Goal: Task Accomplishment & Management: Use online tool/utility

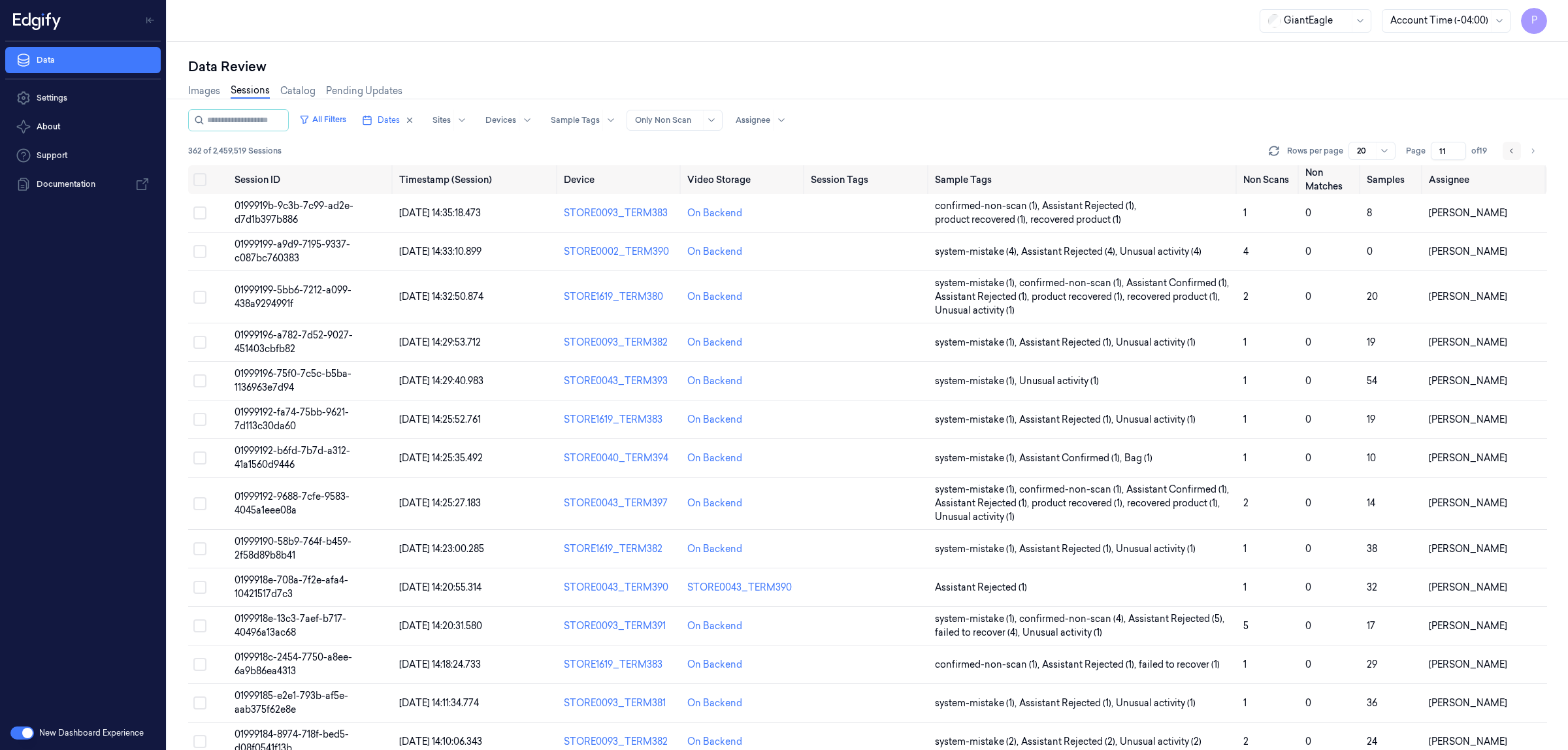
click at [1511, 149] on icon "Go to previous page" at bounding box center [1511, 150] width 3 height 4
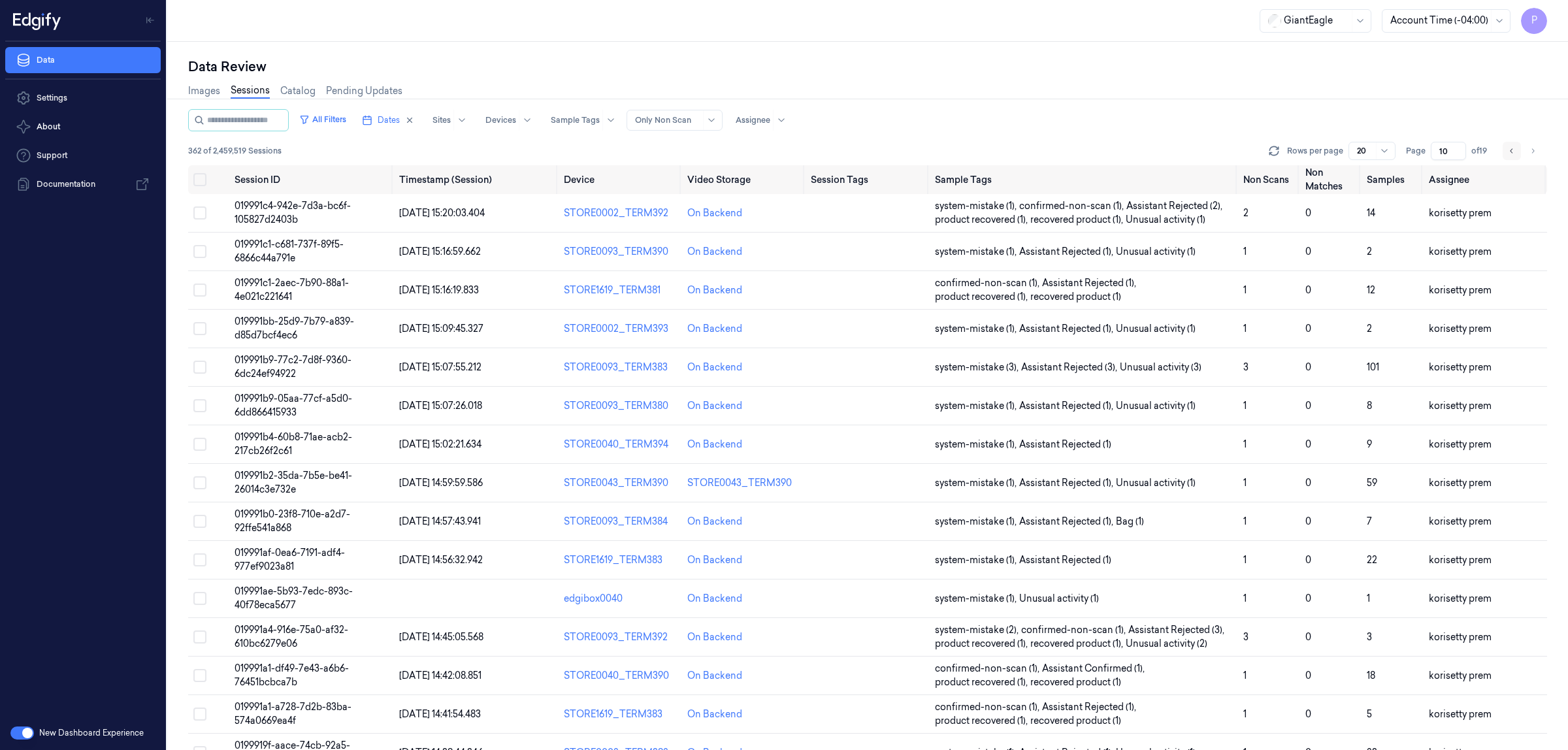
click at [1511, 149] on icon "Go to previous page" at bounding box center [1511, 150] width 3 height 4
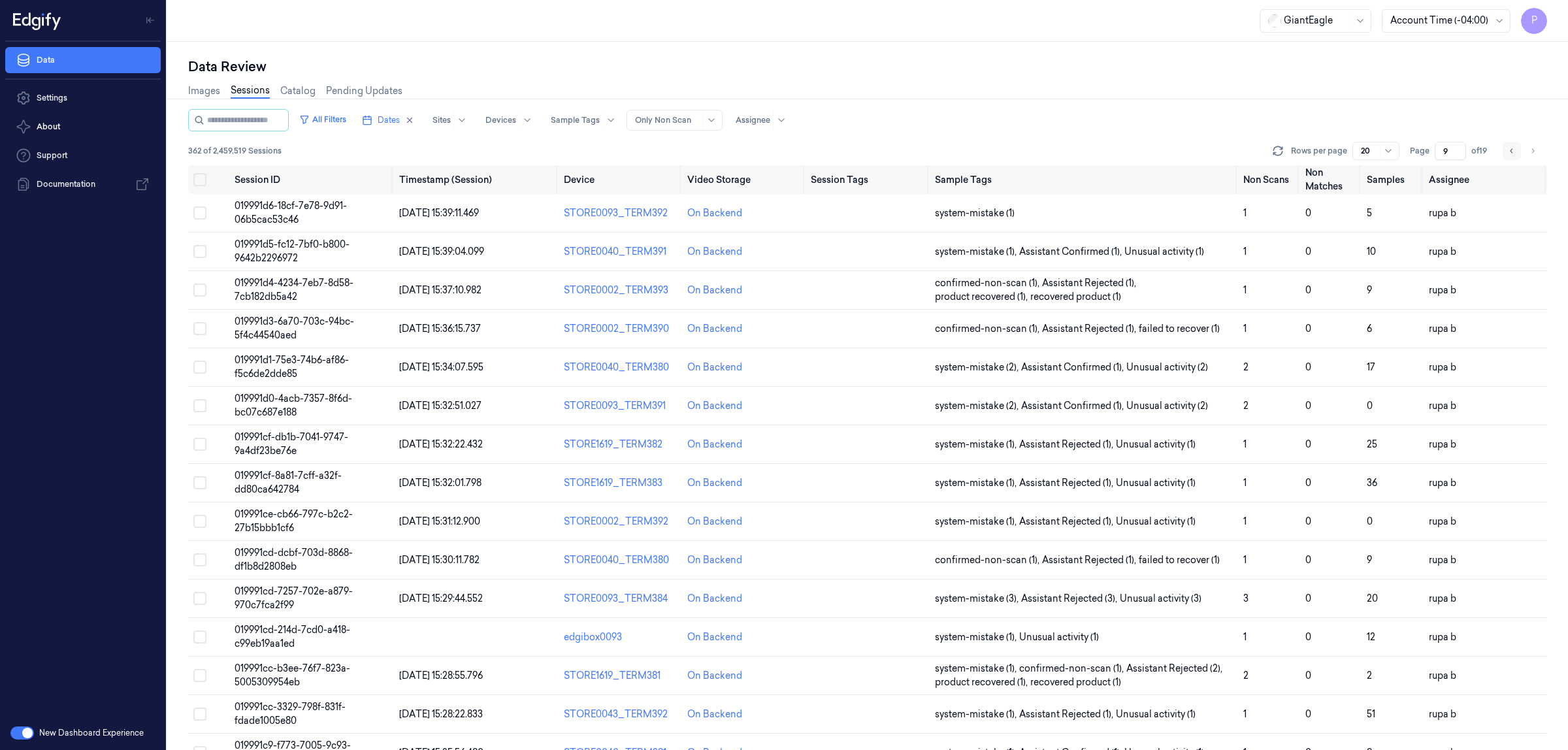
click at [1511, 149] on icon "Go to previous page" at bounding box center [1511, 150] width 3 height 4
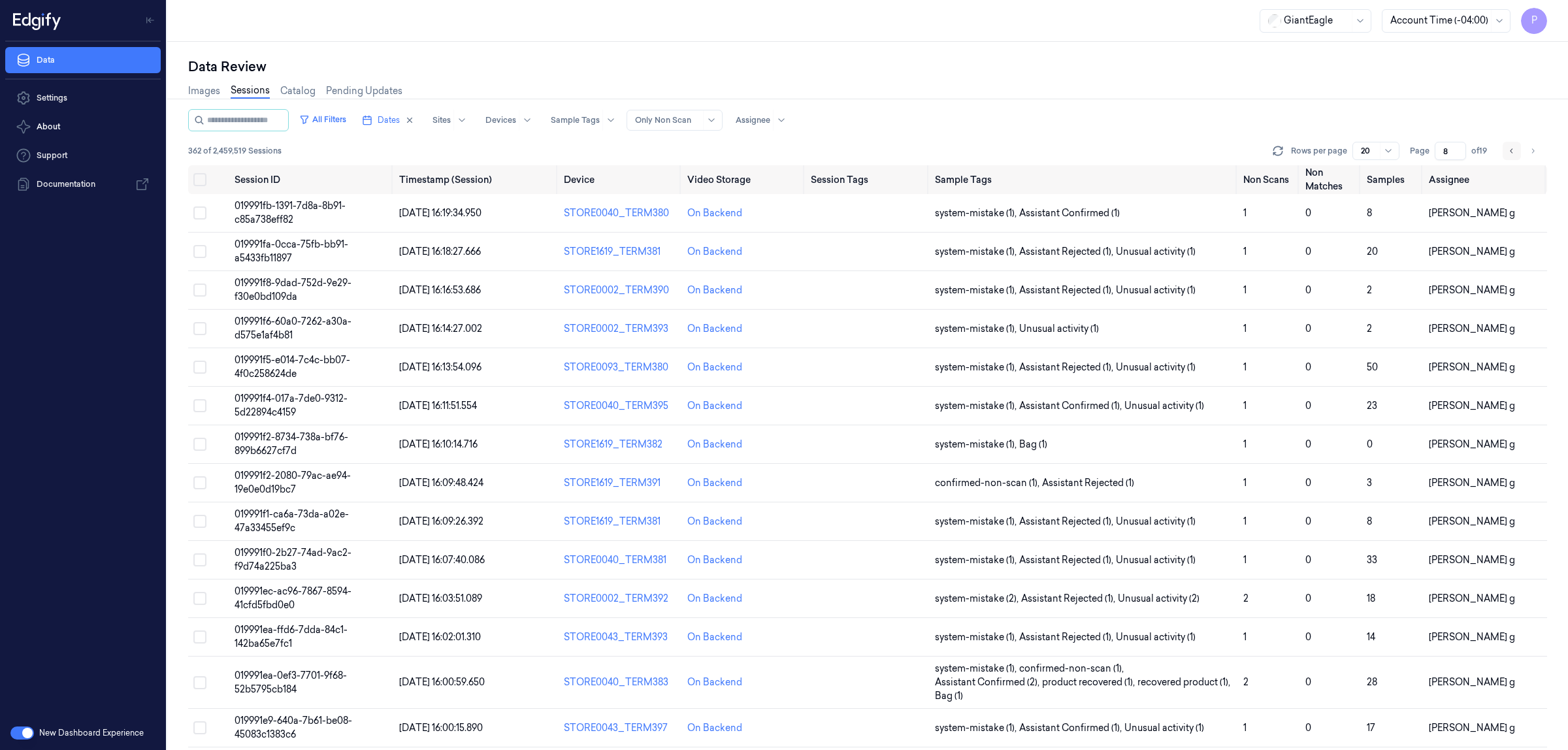
click at [1511, 149] on icon "Go to previous page" at bounding box center [1511, 150] width 3 height 4
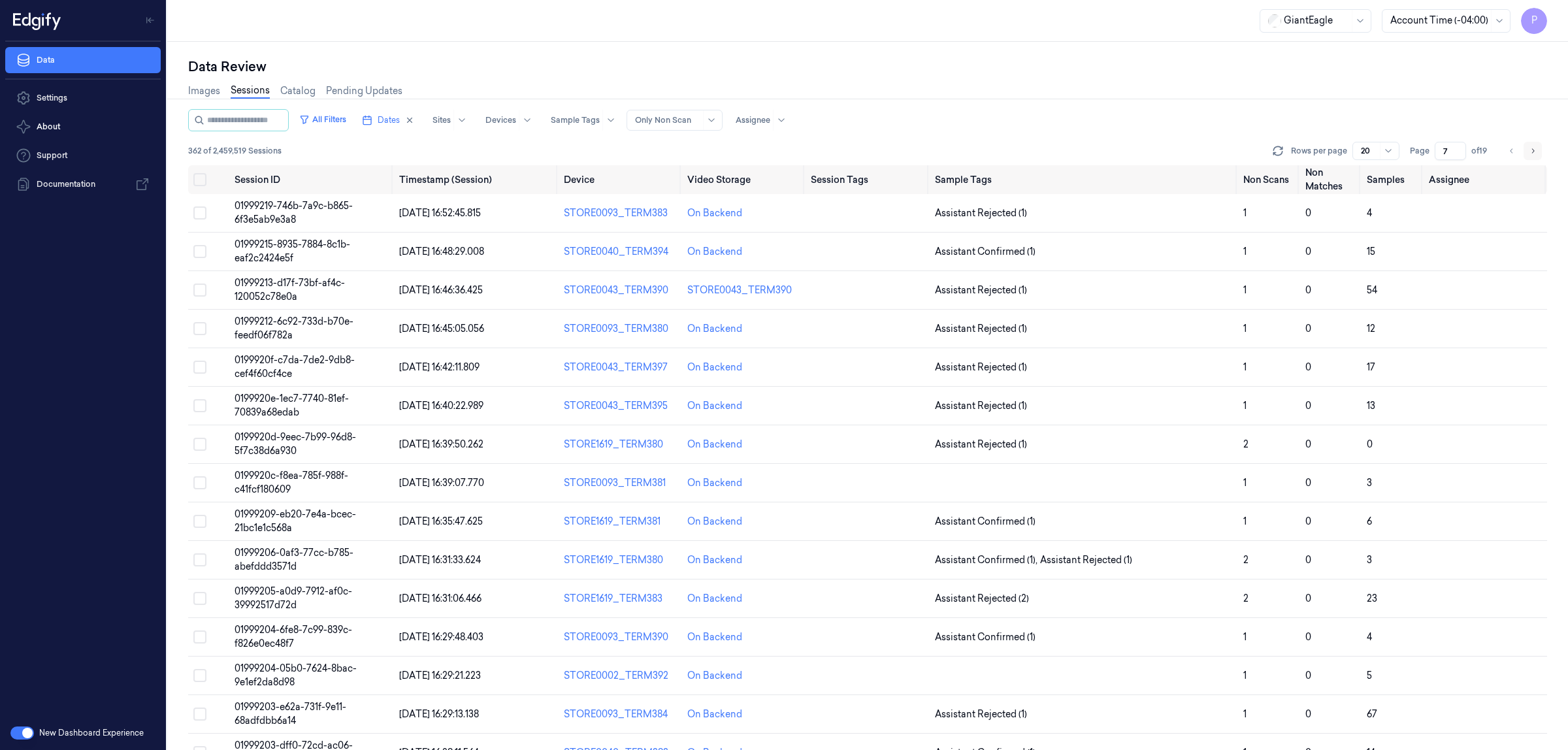
click at [1530, 149] on icon "Go to next page" at bounding box center [1532, 151] width 8 height 10
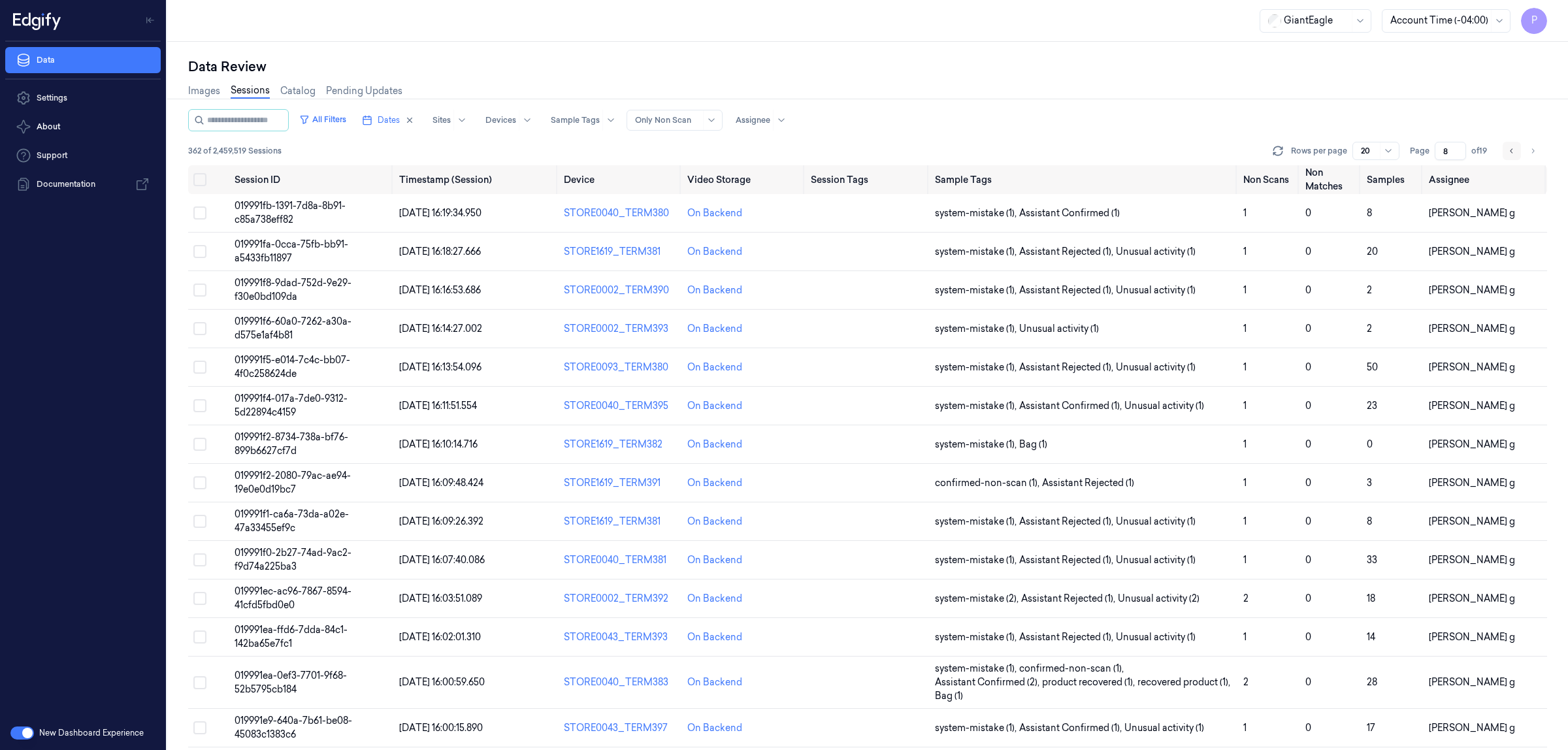
click at [1509, 148] on icon "Go to previous page" at bounding box center [1512, 151] width 8 height 10
type input "7"
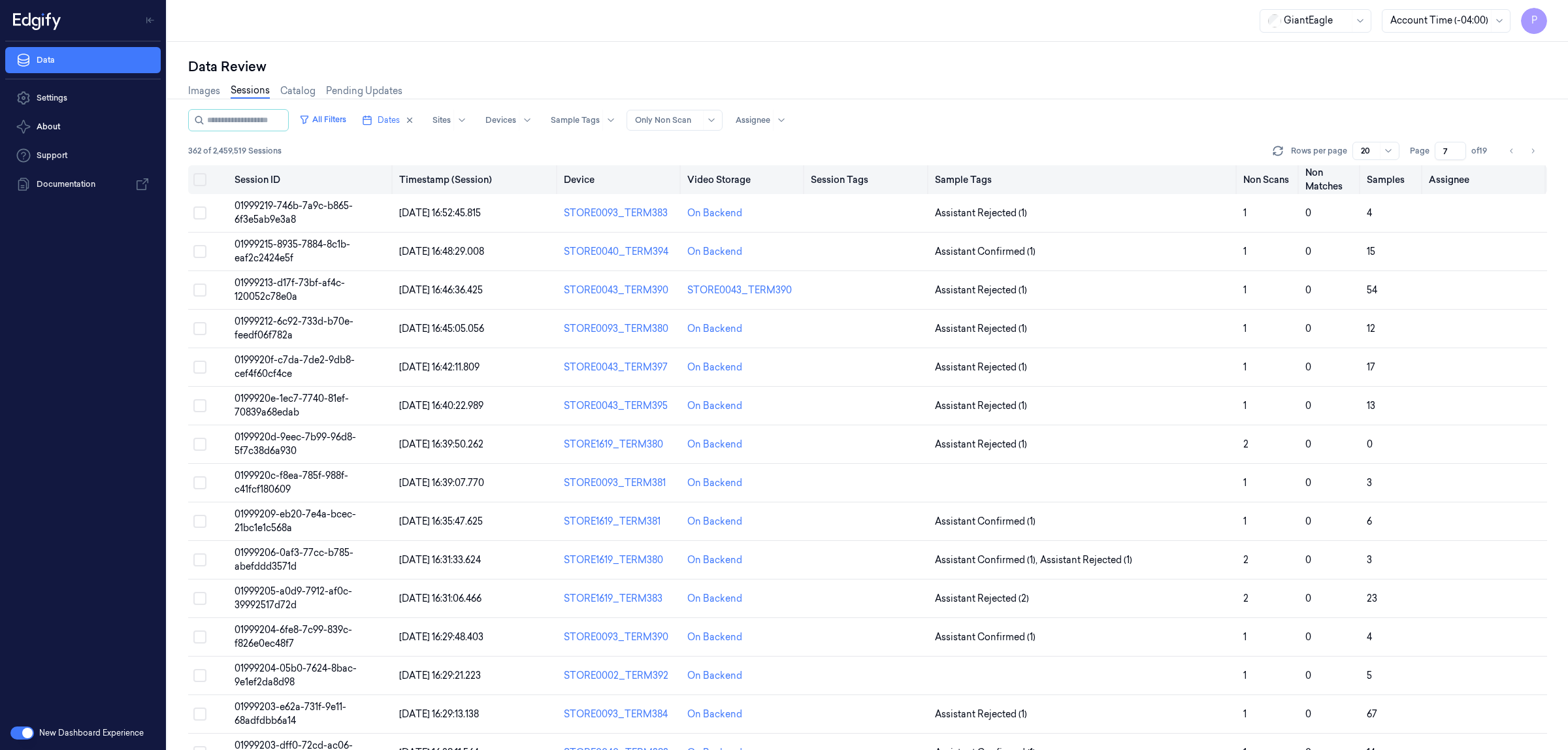
click at [202, 180] on button "Select all" at bounding box center [200, 179] width 13 height 13
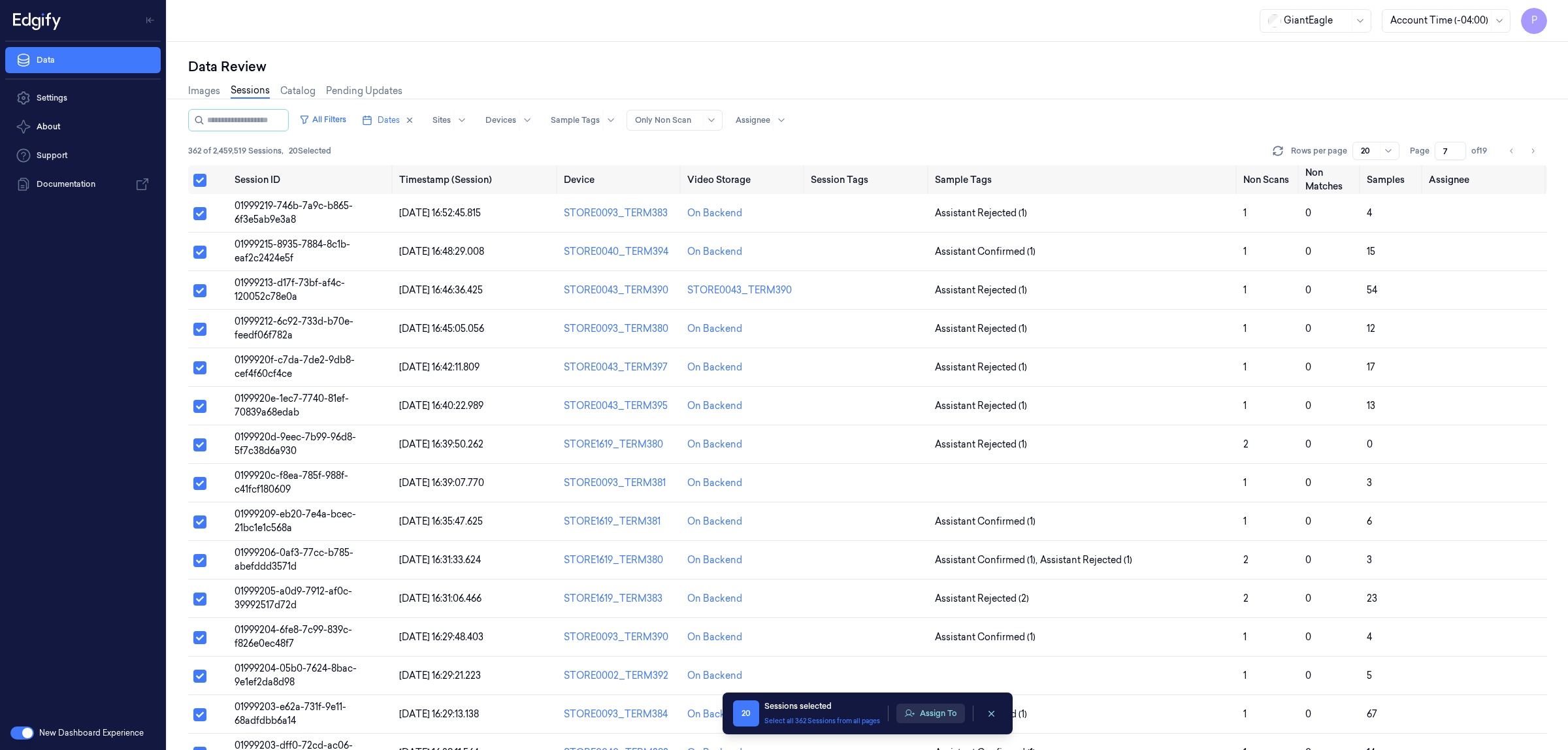
click at [936, 716] on button "Assign To" at bounding box center [930, 713] width 69 height 20
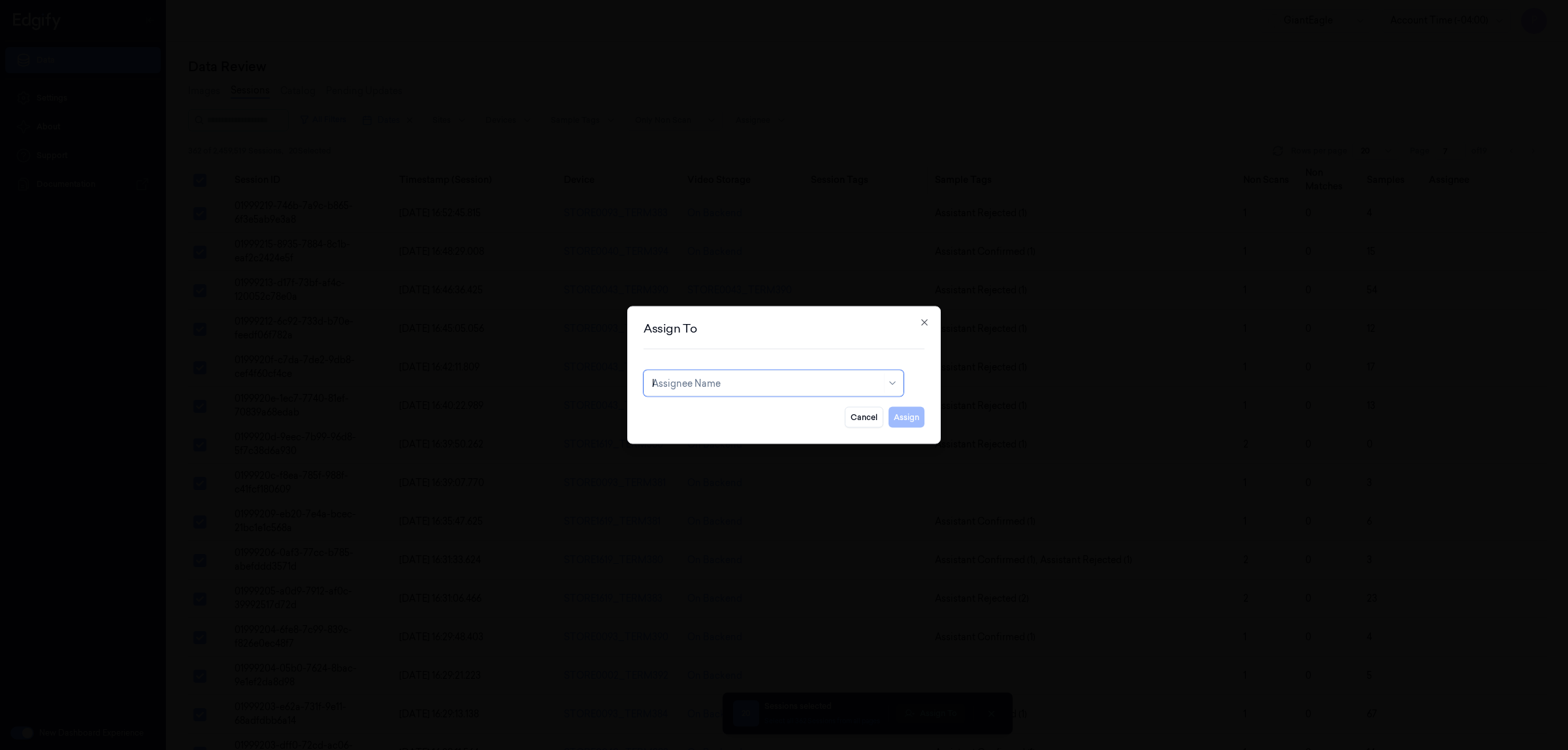
type input "ko"
click at [743, 411] on div "korisetty prem" at bounding box center [774, 413] width 243 height 14
click at [908, 421] on button "Assign" at bounding box center [906, 418] width 36 height 21
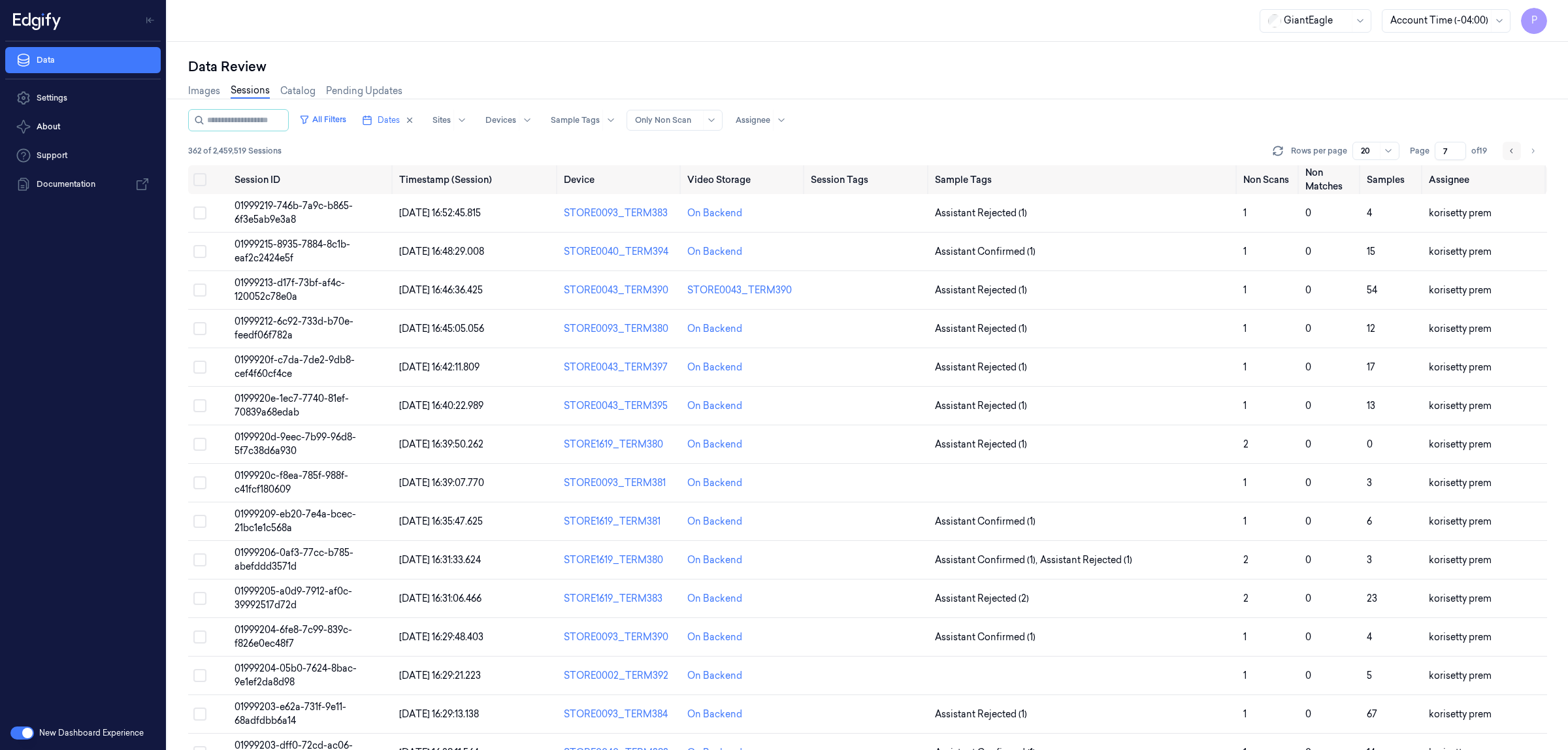
click at [1514, 155] on icon "Go to previous page" at bounding box center [1512, 151] width 8 height 10
type input "6"
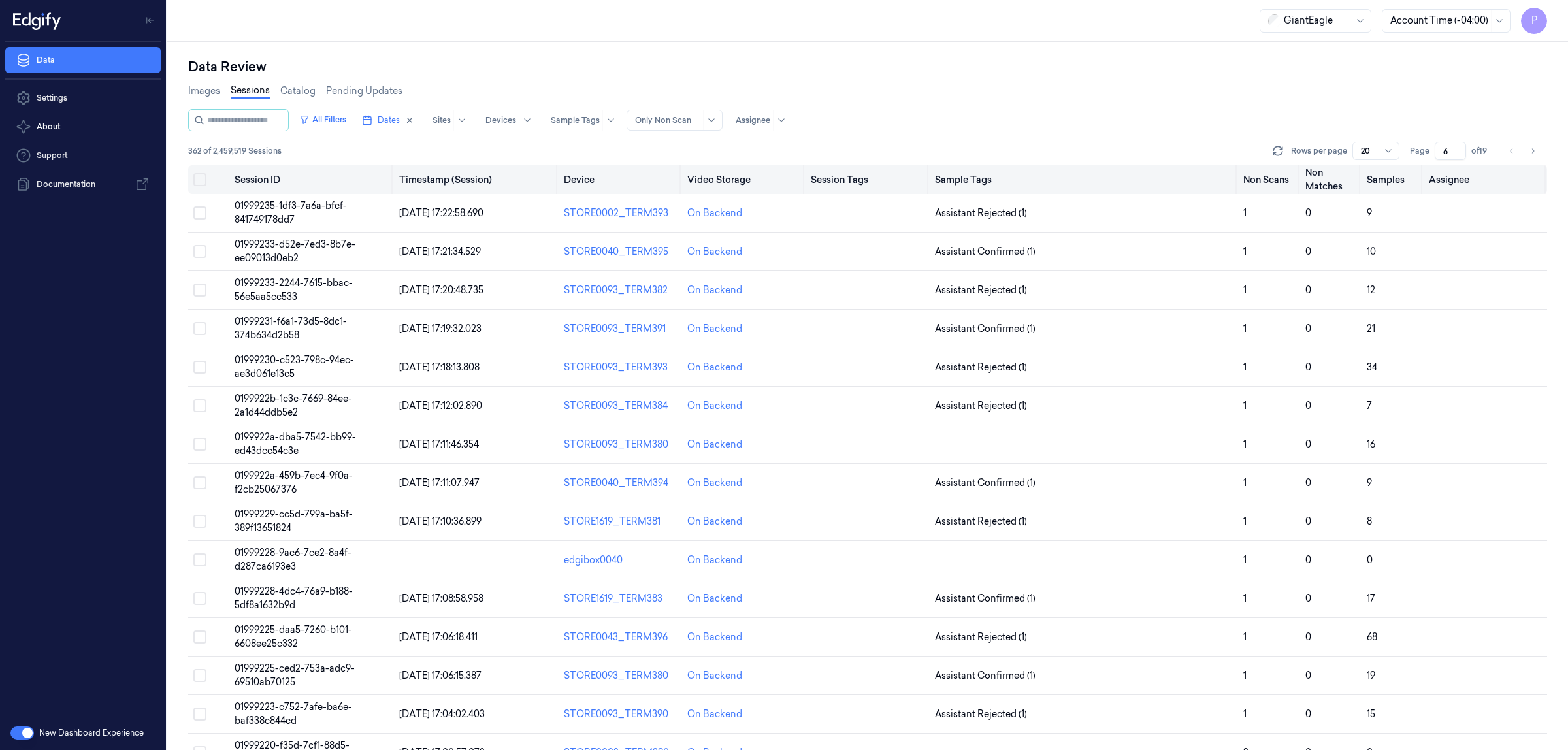
click at [202, 174] on button "Select all" at bounding box center [200, 179] width 13 height 13
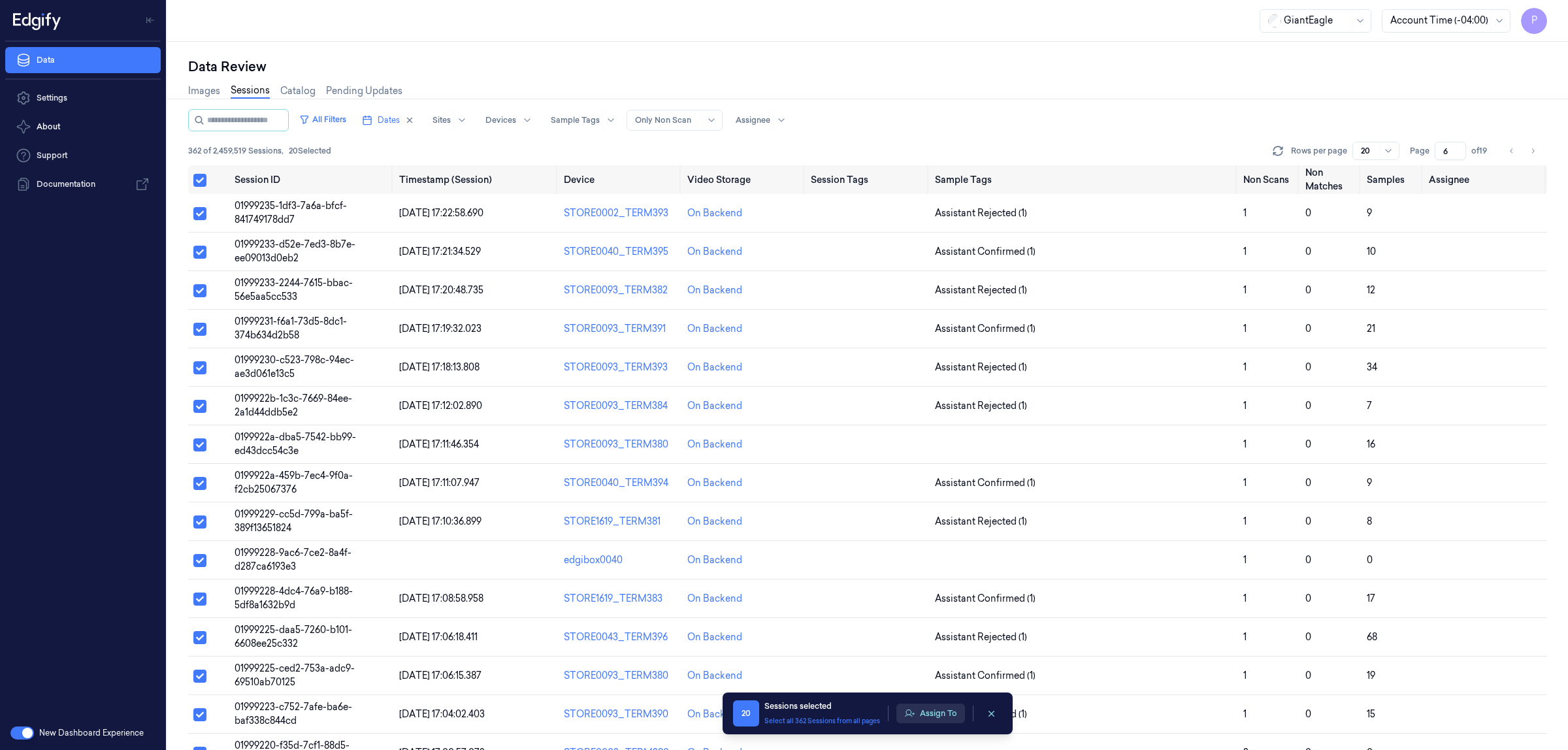
click at [945, 711] on button "Assign To" at bounding box center [930, 713] width 69 height 20
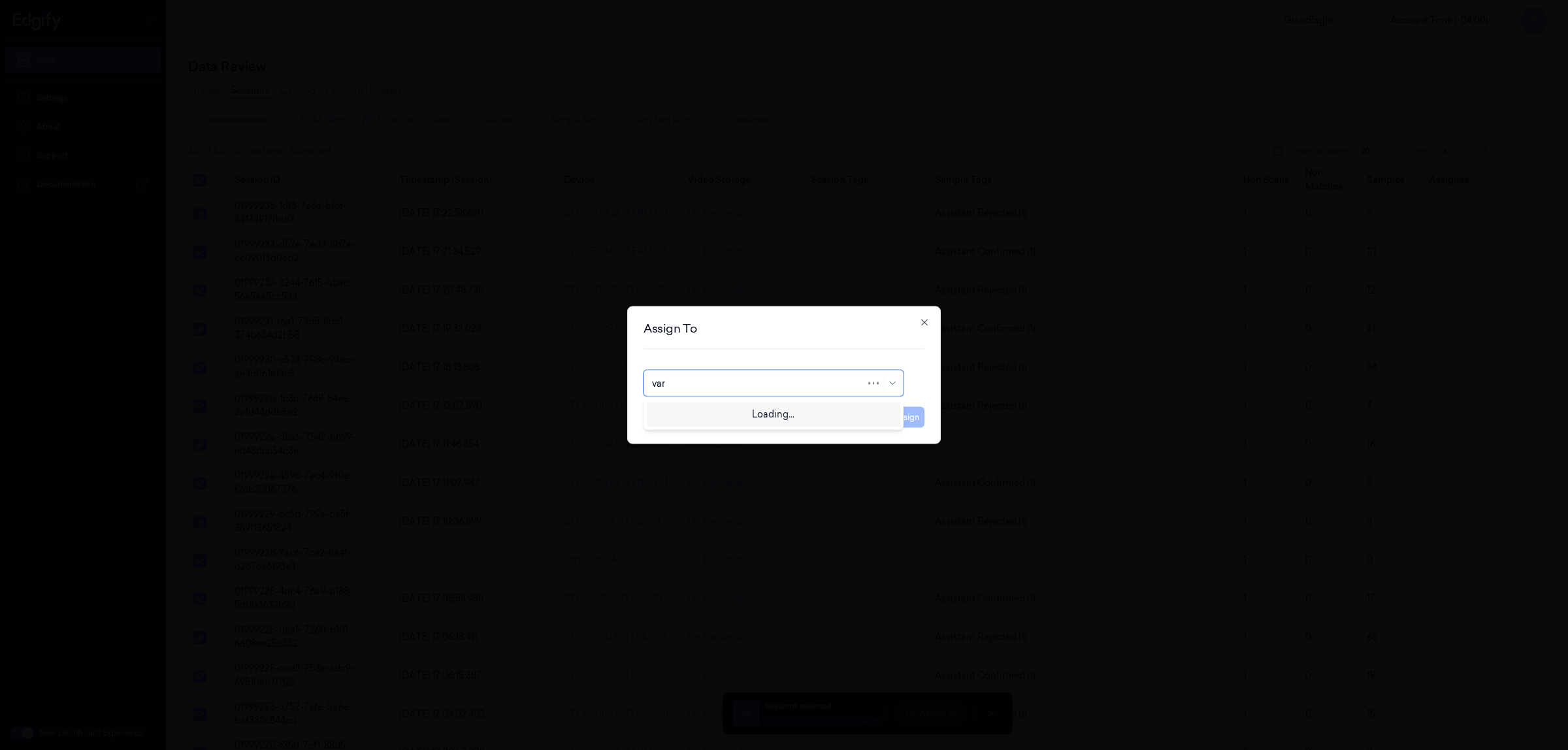
type input "vars"
click at [691, 438] on div "[PERSON_NAME] g" at bounding box center [774, 435] width 243 height 14
click at [899, 416] on button "Assign" at bounding box center [906, 418] width 36 height 21
